Goal: Information Seeking & Learning: Learn about a topic

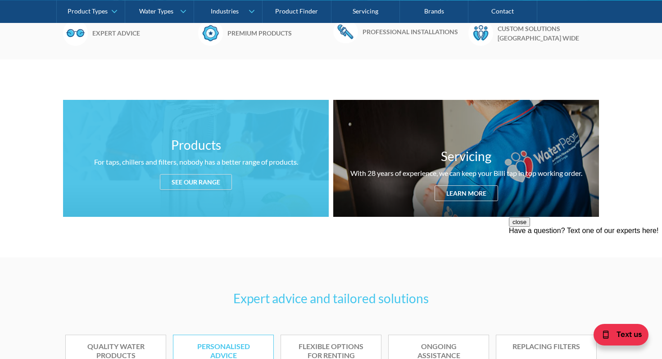
click at [210, 186] on div "See our range" at bounding box center [196, 182] width 72 height 16
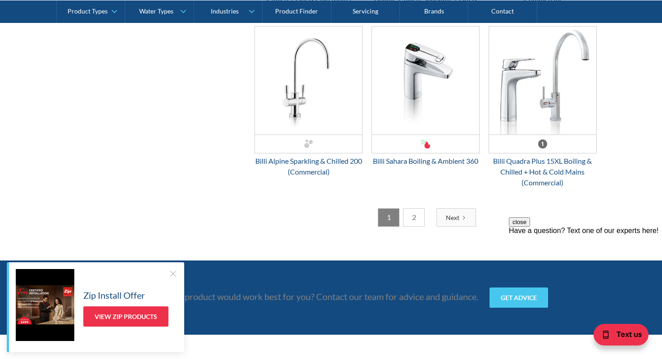
scroll to position [2379, 0]
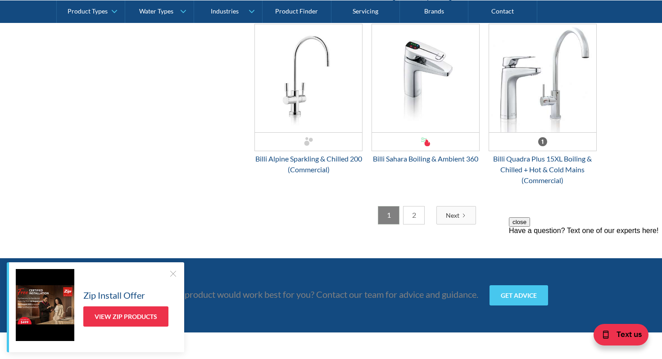
click at [411, 218] on link "2" at bounding box center [414, 215] width 22 height 18
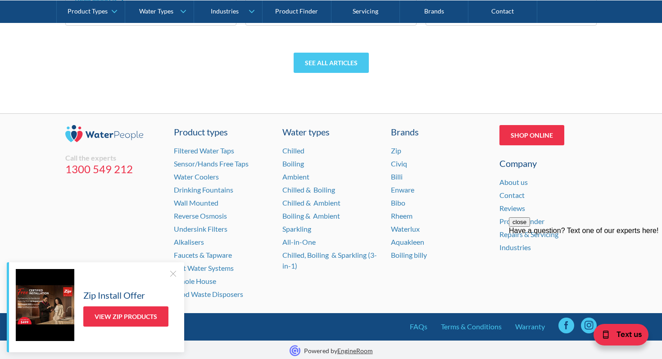
scroll to position [3045, 0]
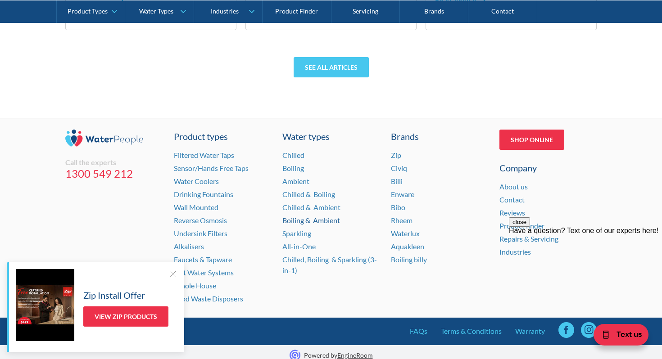
click at [292, 221] on link "Boiling & Ambient" at bounding box center [311, 220] width 58 height 9
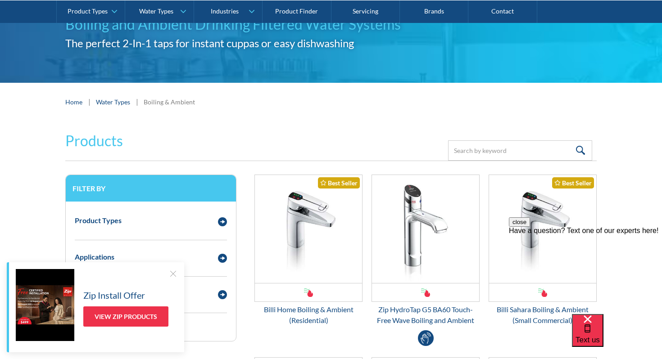
scroll to position [86, 0]
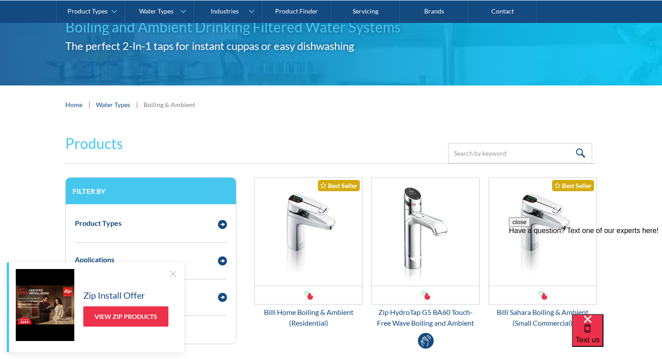
click at [119, 105] on link "Water Types" at bounding box center [113, 104] width 34 height 9
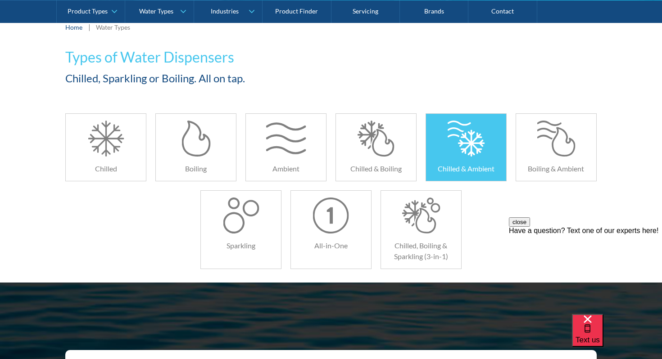
click at [454, 149] on div at bounding box center [466, 139] width 40 height 36
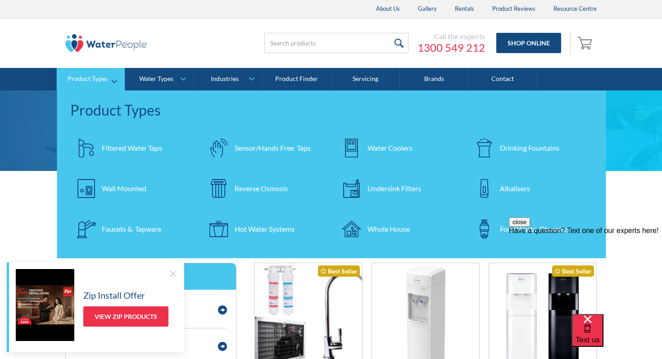
click at [121, 147] on div "Filtered Water Taps" at bounding box center [132, 148] width 60 height 11
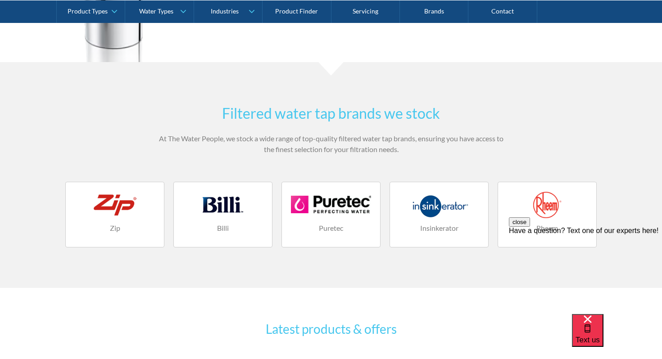
scroll to position [1128, 0]
click at [122, 208] on div at bounding box center [115, 204] width 80 height 27
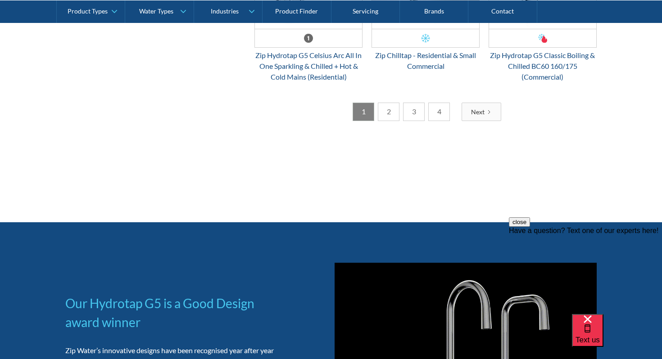
scroll to position [1845, 0]
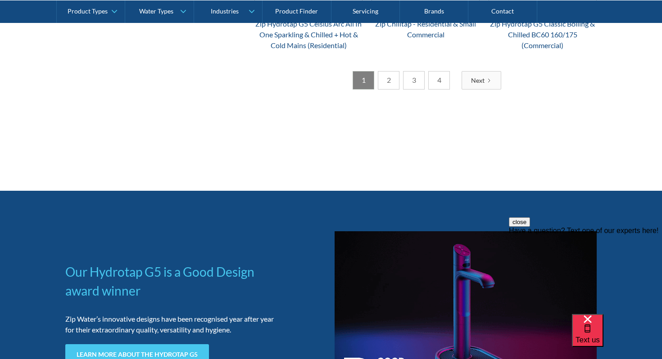
click at [440, 77] on link "4" at bounding box center [439, 80] width 22 height 18
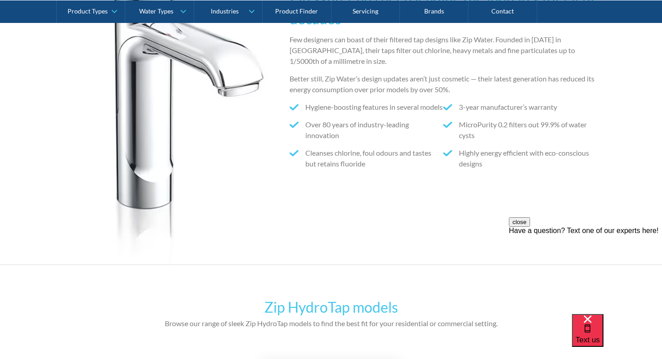
scroll to position [2008, 0]
